Goal: Check status: Check status

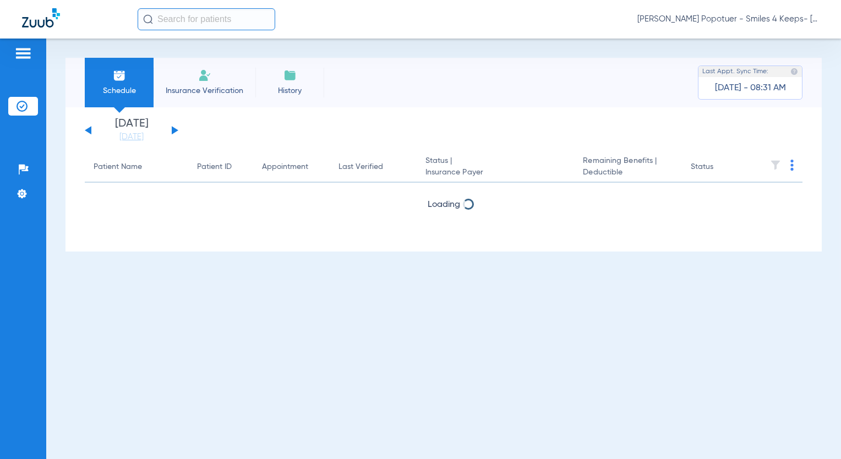
click at [768, 20] on span "[PERSON_NAME] Popotuer - Smiles 4 Keeps- [GEOGRAPHIC_DATA] | Abra Dental" at bounding box center [728, 19] width 182 height 11
click at [772, 36] on span "Account Selection" at bounding box center [778, 39] width 62 height 8
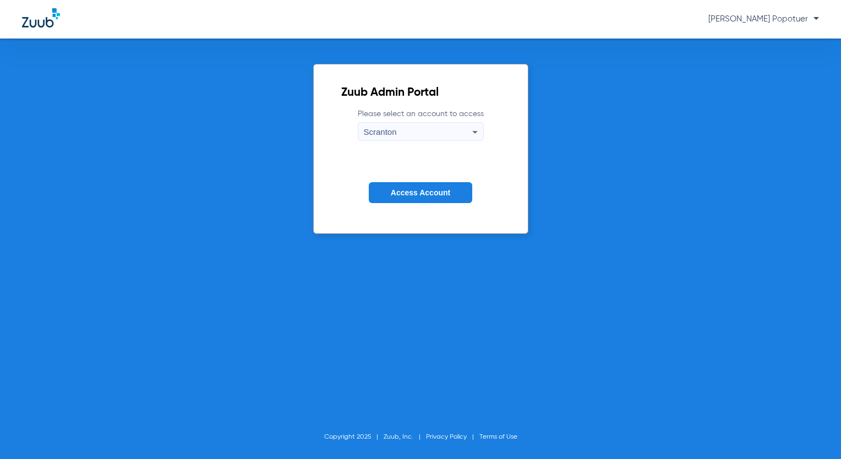
click at [431, 134] on div "Scranton" at bounding box center [418, 132] width 108 height 19
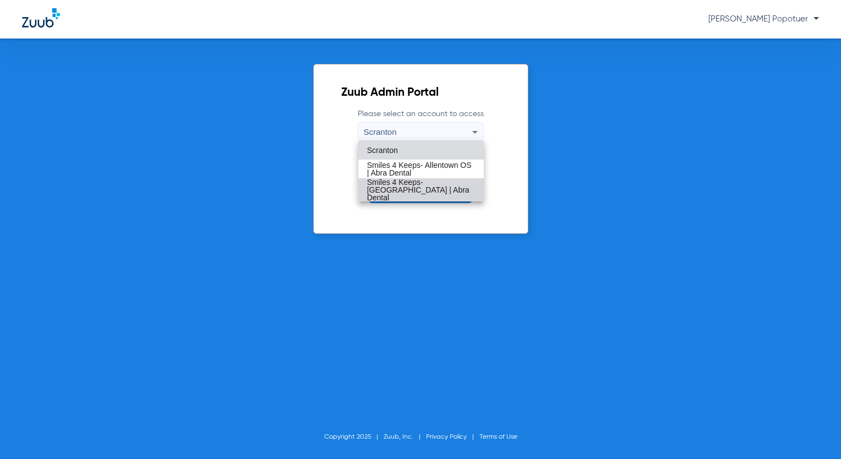
click at [446, 182] on span "Smiles 4 Keeps- [GEOGRAPHIC_DATA] | Abra Dental" at bounding box center [421, 189] width 108 height 23
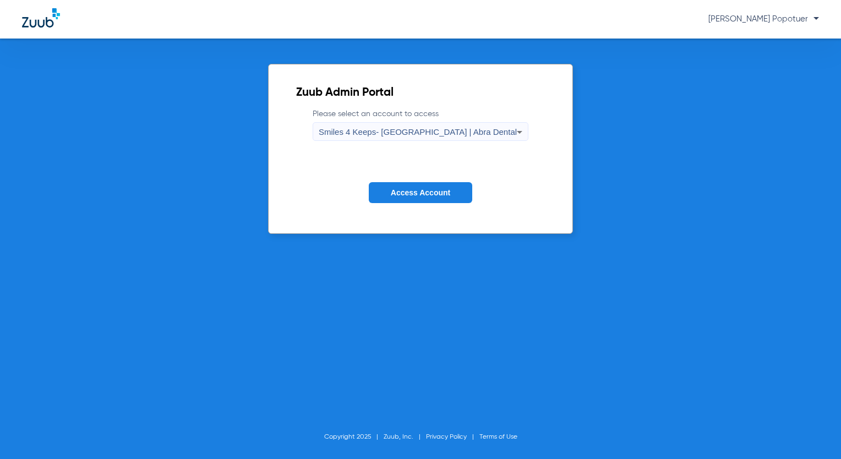
click at [430, 188] on span "Access Account" at bounding box center [420, 192] width 59 height 9
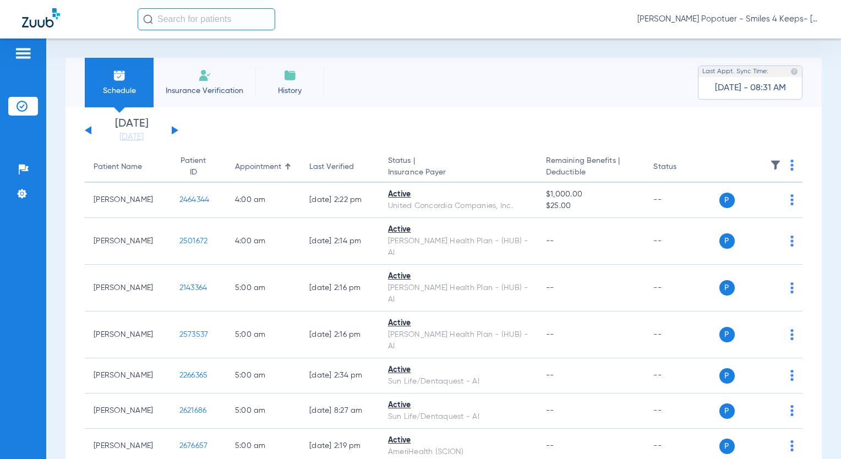
click at [86, 131] on button at bounding box center [88, 130] width 7 height 8
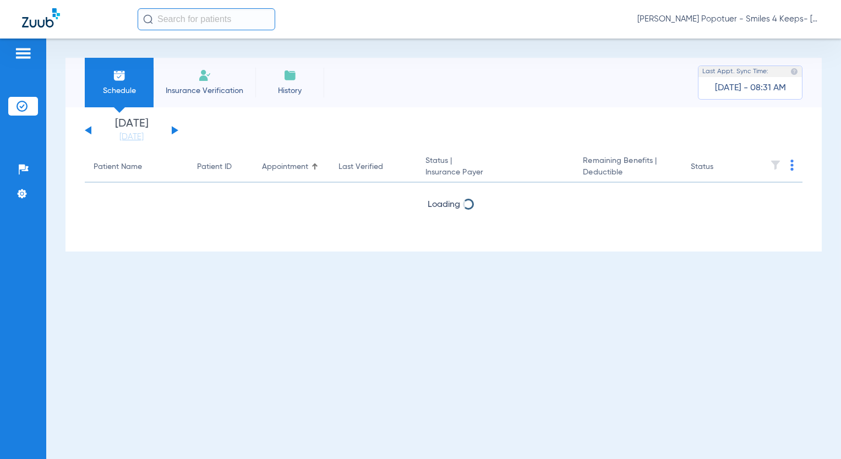
click at [86, 131] on button at bounding box center [88, 130] width 7 height 8
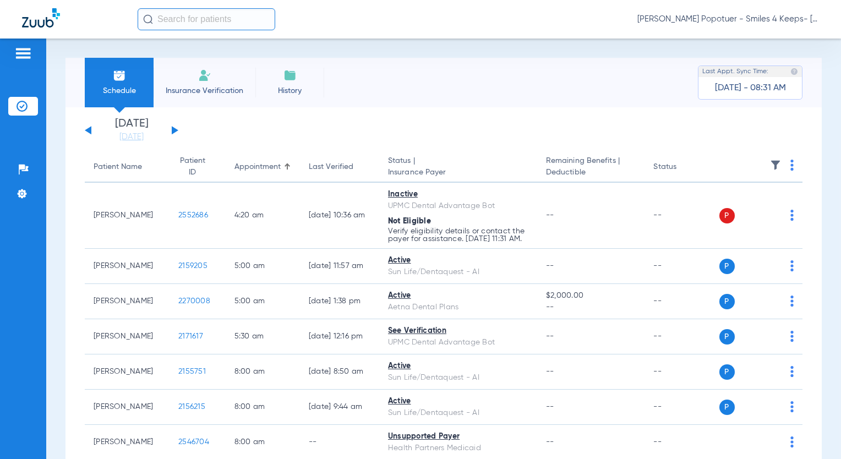
click at [175, 131] on button at bounding box center [175, 130] width 7 height 8
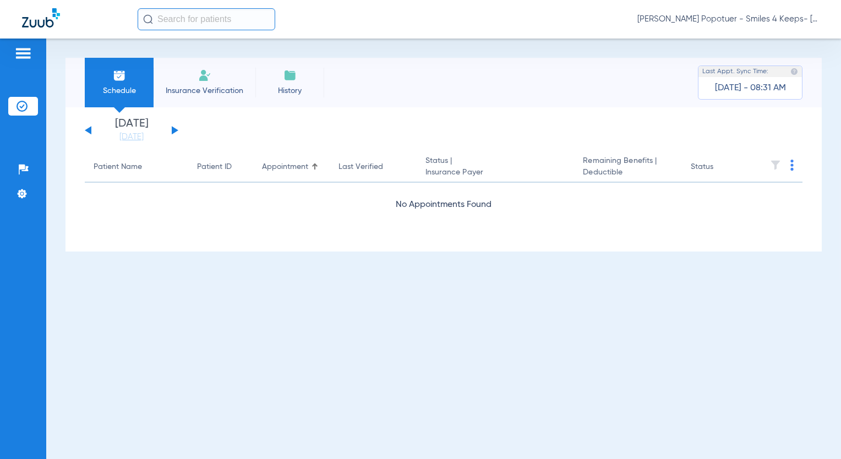
click at [175, 131] on button at bounding box center [175, 130] width 7 height 8
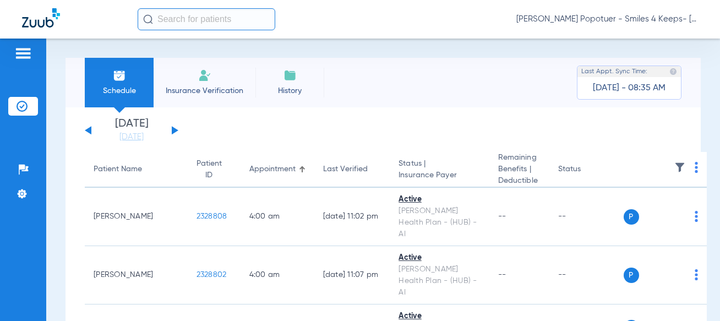
click at [189, 27] on input "text" at bounding box center [207, 19] width 138 height 22
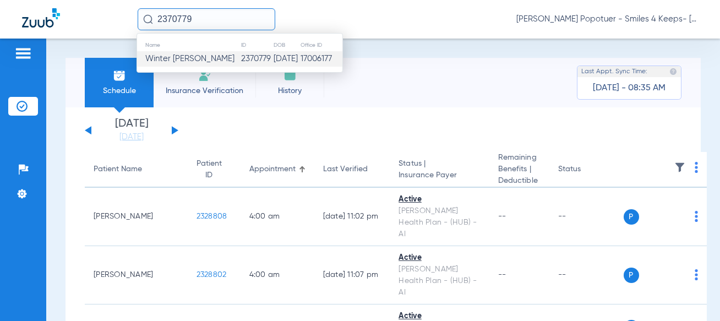
type input "2370779"
click at [172, 62] on span "Winter [PERSON_NAME]" at bounding box center [189, 58] width 89 height 8
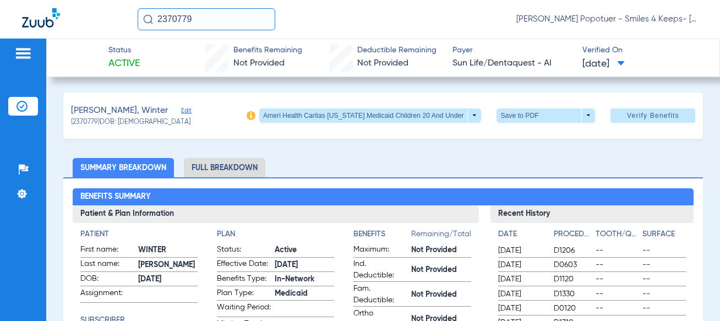
click at [23, 51] on img at bounding box center [23, 53] width 18 height 13
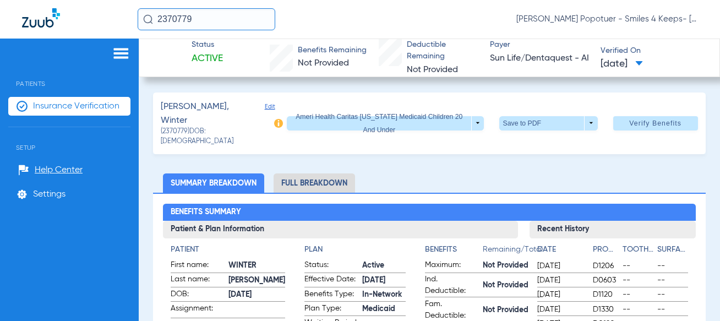
click at [59, 103] on span "Insurance Verification" at bounding box center [76, 106] width 86 height 11
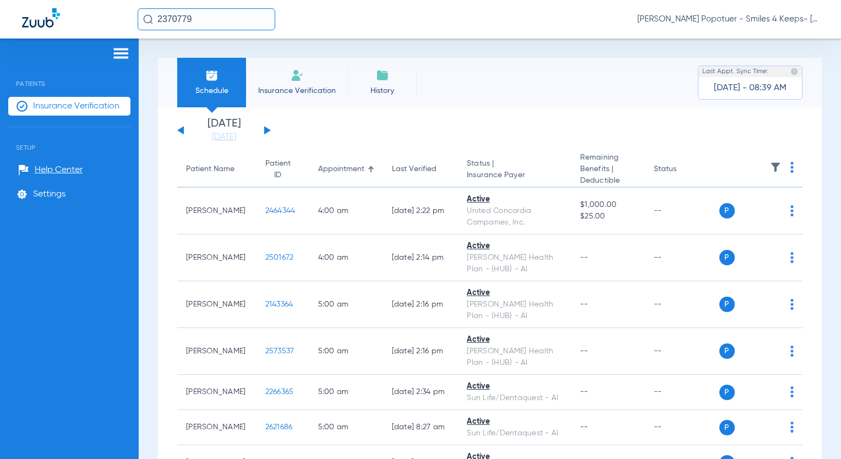
click at [262, 130] on div "[DATE] [DATE] [DATE] [DATE] [DATE] [DATE] [DATE] [DATE] [DATE] [DATE] [DATE] [D…" at bounding box center [224, 130] width 94 height 24
click at [266, 130] on button at bounding box center [267, 130] width 7 height 8
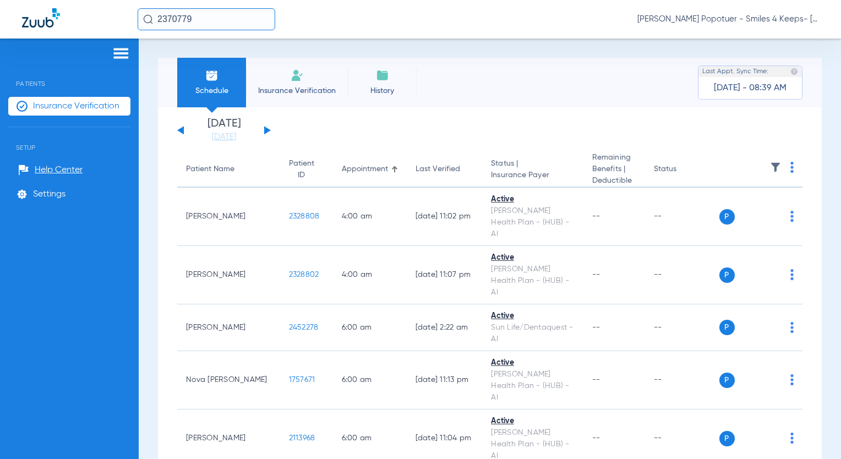
click at [778, 21] on span "[PERSON_NAME] Popotuer - Smiles 4 Keeps- [GEOGRAPHIC_DATA] | Abra Dental" at bounding box center [728, 19] width 182 height 11
click at [776, 42] on span "Account Selection" at bounding box center [778, 39] width 62 height 8
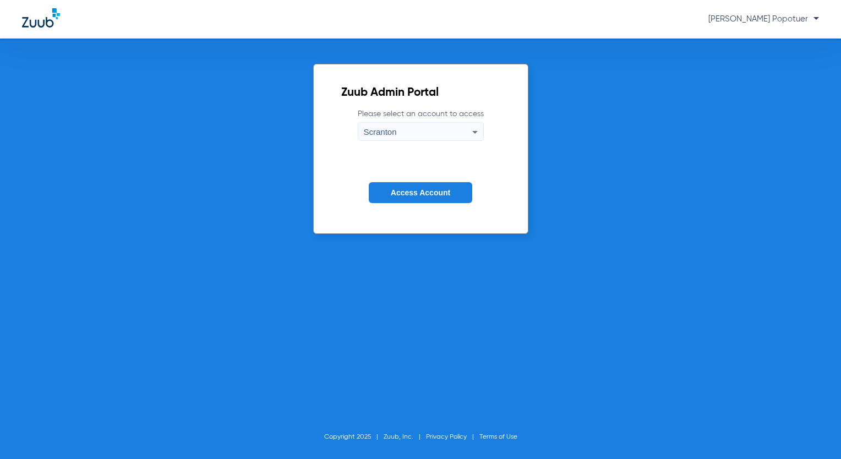
click at [451, 132] on div "Scranton" at bounding box center [418, 132] width 108 height 19
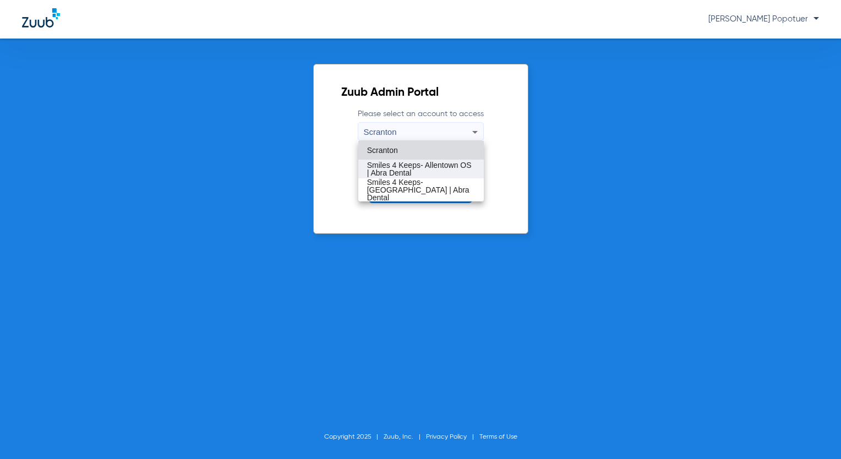
click at [453, 168] on span "Smiles 4 Keeps- Allentown OS | Abra Dental" at bounding box center [421, 168] width 108 height 15
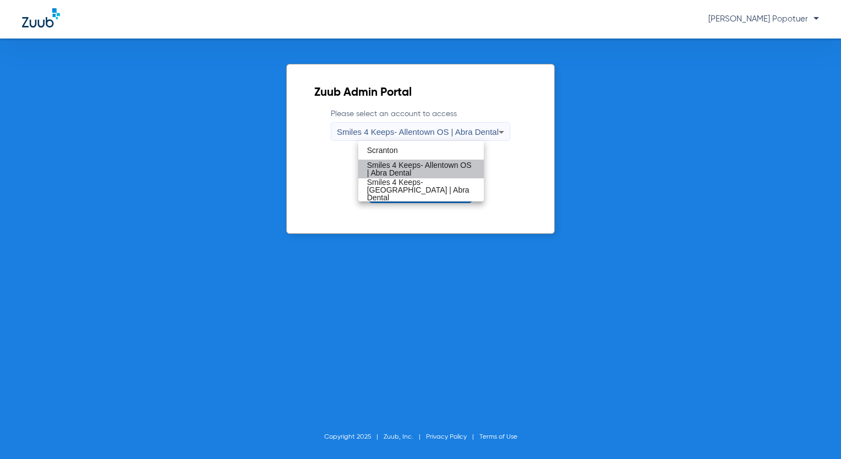
click at [453, 168] on form "Please select an account to access Smiles 4 Keeps- Allentown OS | Abra Dental A…" at bounding box center [420, 164] width 212 height 112
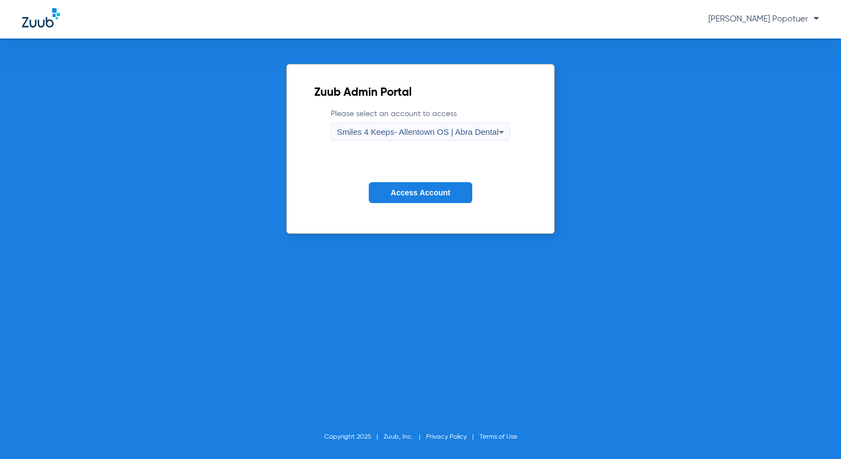
click at [441, 192] on span "Access Account" at bounding box center [420, 192] width 59 height 9
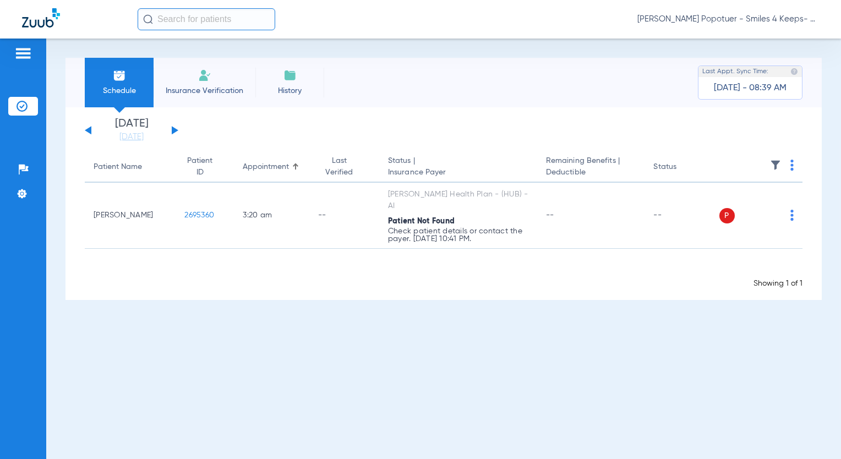
click at [173, 133] on button at bounding box center [175, 130] width 7 height 8
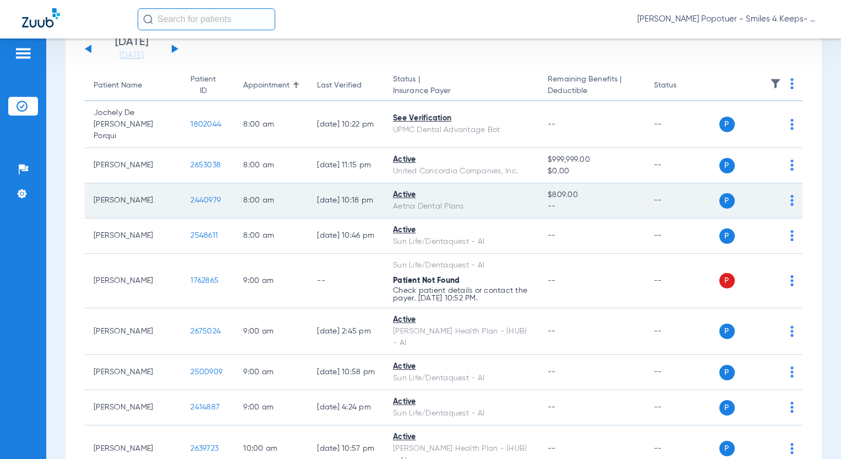
scroll to position [110, 0]
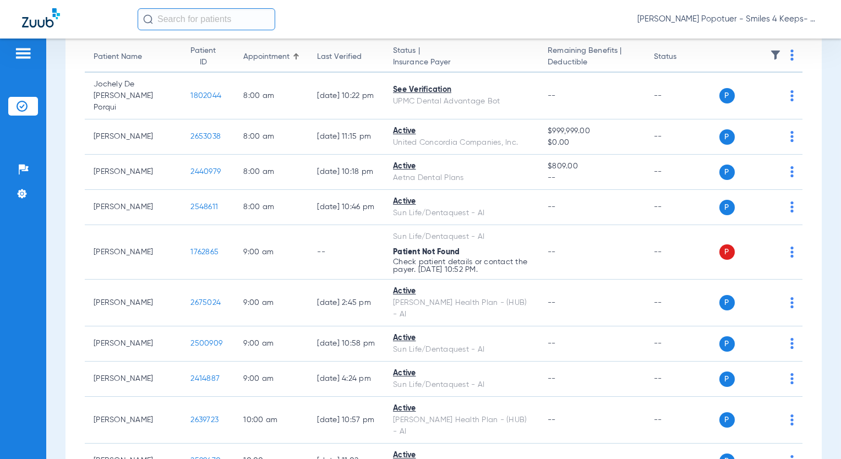
click at [769, 25] on div "[PERSON_NAME] Popotuer - Smiles 4 Keeps- Allentown OS | Abra Dental" at bounding box center [478, 19] width 681 height 22
click at [768, 22] on span "[PERSON_NAME] Popotuer - Smiles 4 Keeps- Allentown OS | Abra Dental" at bounding box center [728, 19] width 182 height 11
click at [772, 40] on span "Account Selection" at bounding box center [778, 39] width 62 height 8
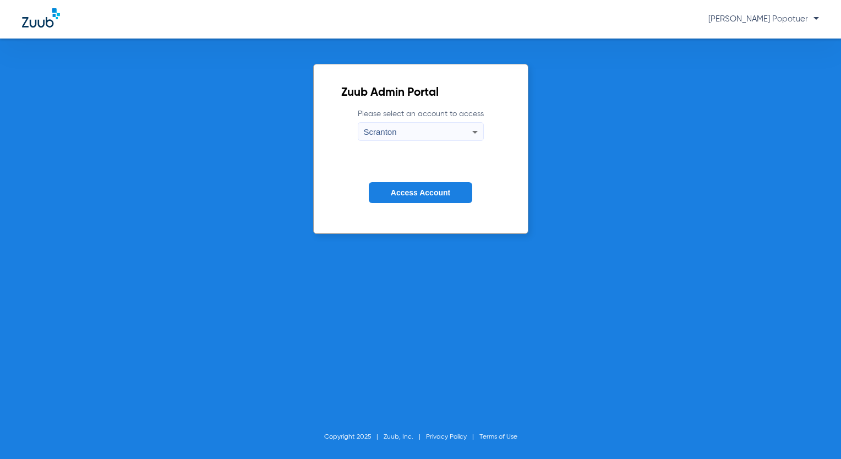
click at [455, 135] on div "Scranton" at bounding box center [418, 132] width 108 height 19
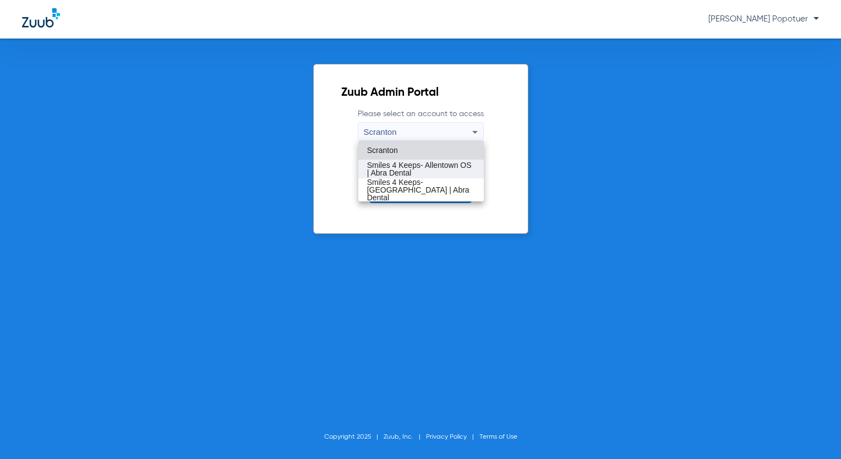
click at [450, 163] on span "Smiles 4 Keeps- Allentown OS | Abra Dental" at bounding box center [421, 168] width 108 height 15
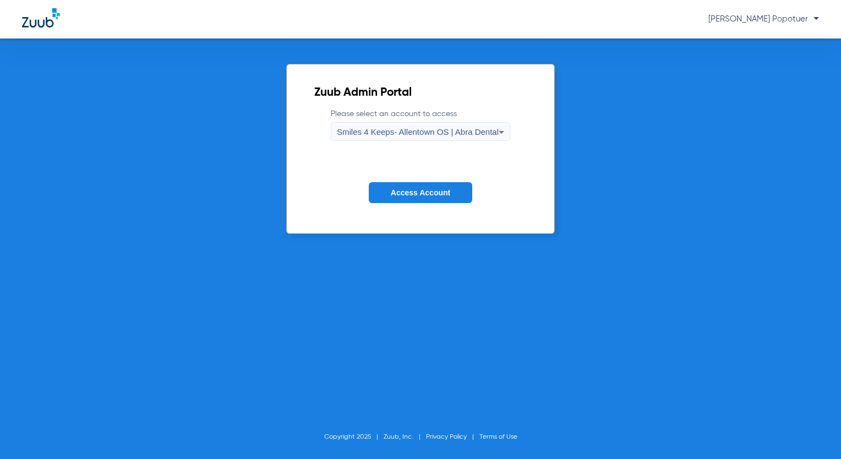
click at [438, 187] on button "Access Account" at bounding box center [420, 192] width 103 height 21
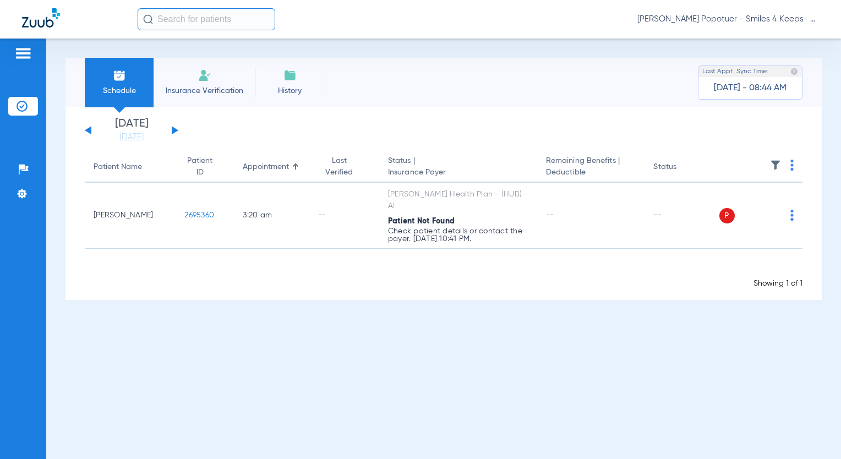
click at [175, 129] on button at bounding box center [175, 130] width 7 height 8
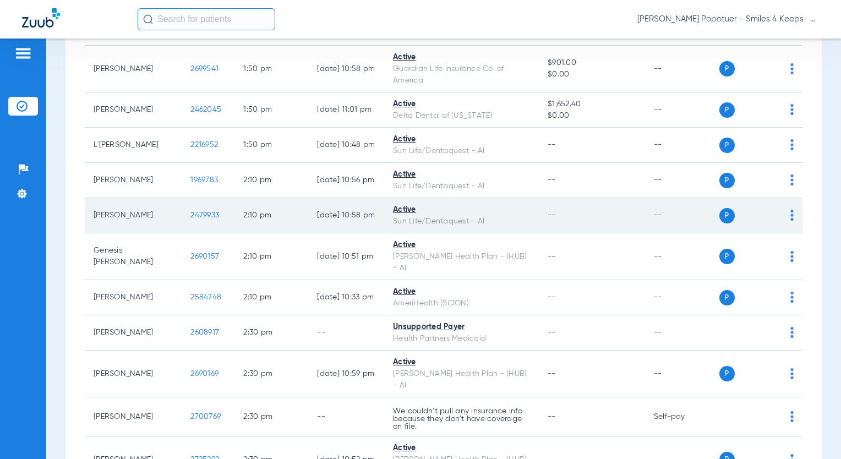
scroll to position [1034, 0]
